Goal: Task Accomplishment & Management: Manage account settings

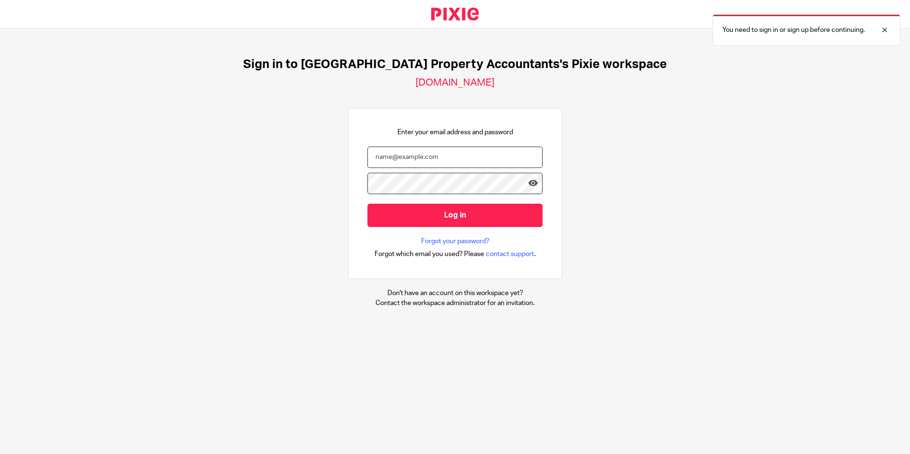
click at [436, 162] on input "email" at bounding box center [454, 157] width 175 height 21
click at [770, 141] on div "Sign in to UK Property Accountants's Pixie workspace ukpa.usepixie.net Enter yo…" at bounding box center [455, 183] width 910 height 308
click at [891, 31] on div "You need to sign in or sign up before continuing." at bounding box center [806, 29] width 188 height 31
click at [452, 153] on input "email" at bounding box center [454, 157] width 175 height 21
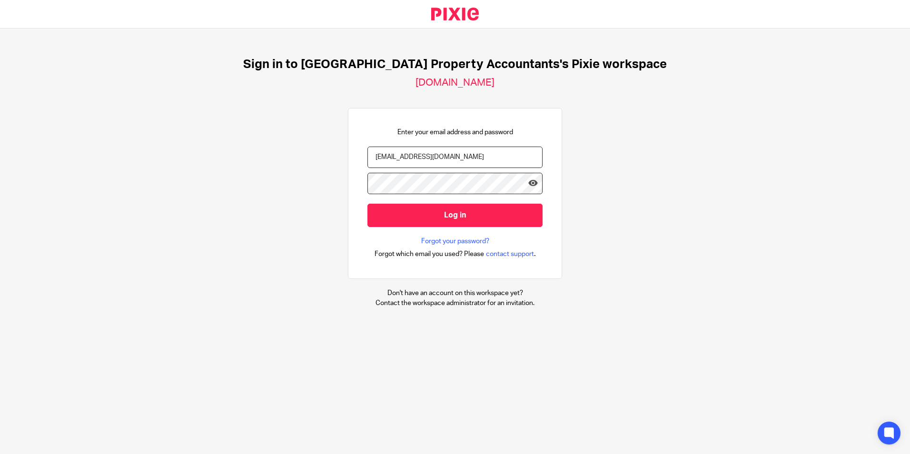
type input "[EMAIL_ADDRESS][DOMAIN_NAME]"
click at [367, 204] on input "Log in" at bounding box center [454, 215] width 175 height 23
click at [891, 34] on div "You need to sign in or sign up before continuing." at bounding box center [806, 29] width 188 height 31
click at [464, 160] on input "email" at bounding box center [454, 157] width 175 height 21
